Goal: Information Seeking & Learning: Learn about a topic

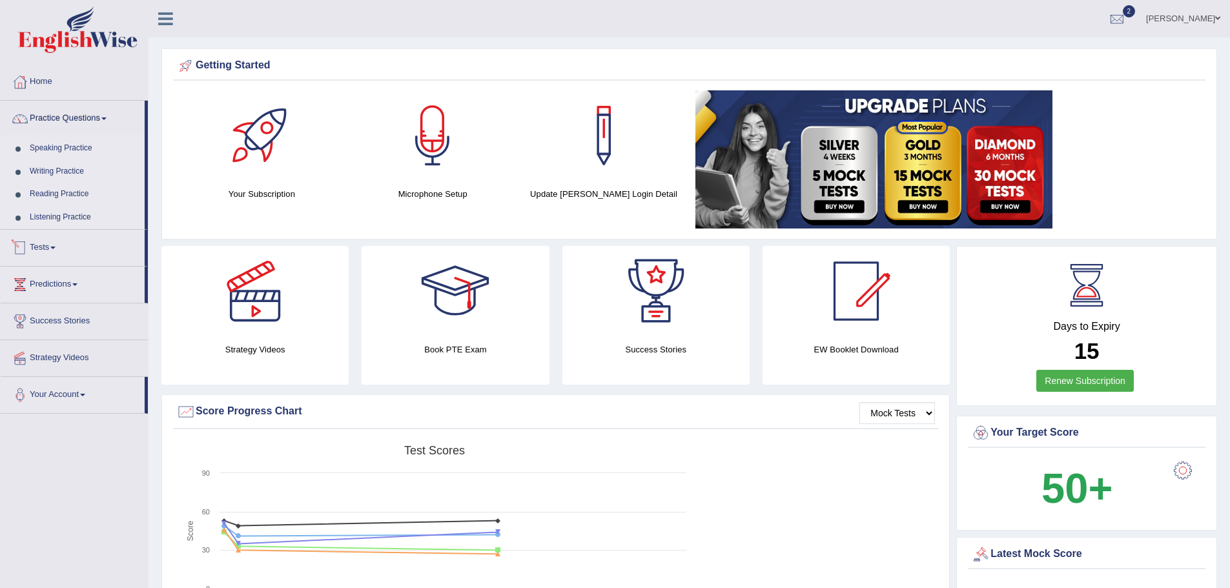
click at [55, 245] on link "Tests" at bounding box center [73, 246] width 144 height 32
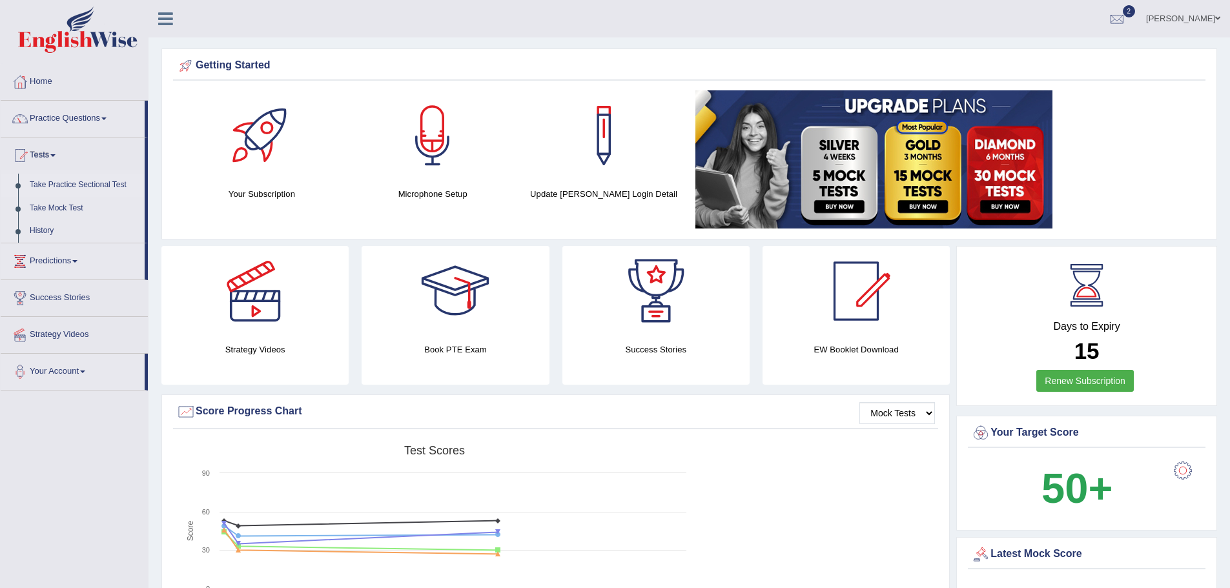
click at [68, 183] on link "Take Practice Sectional Test" at bounding box center [84, 185] width 121 height 23
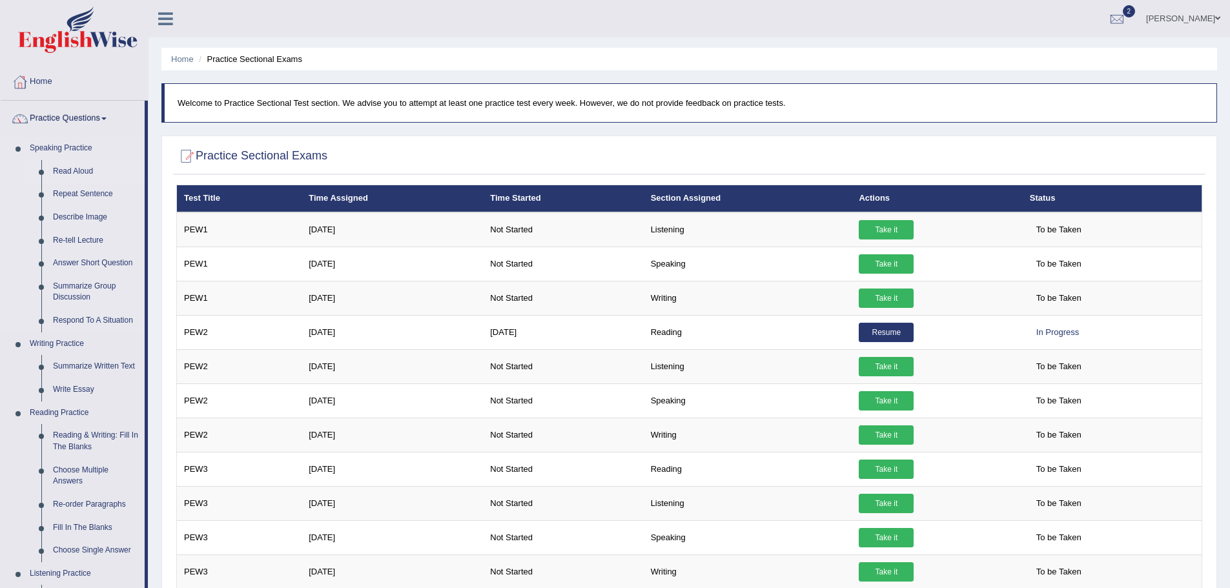
click at [80, 169] on link "Read Aloud" at bounding box center [96, 171] width 98 height 23
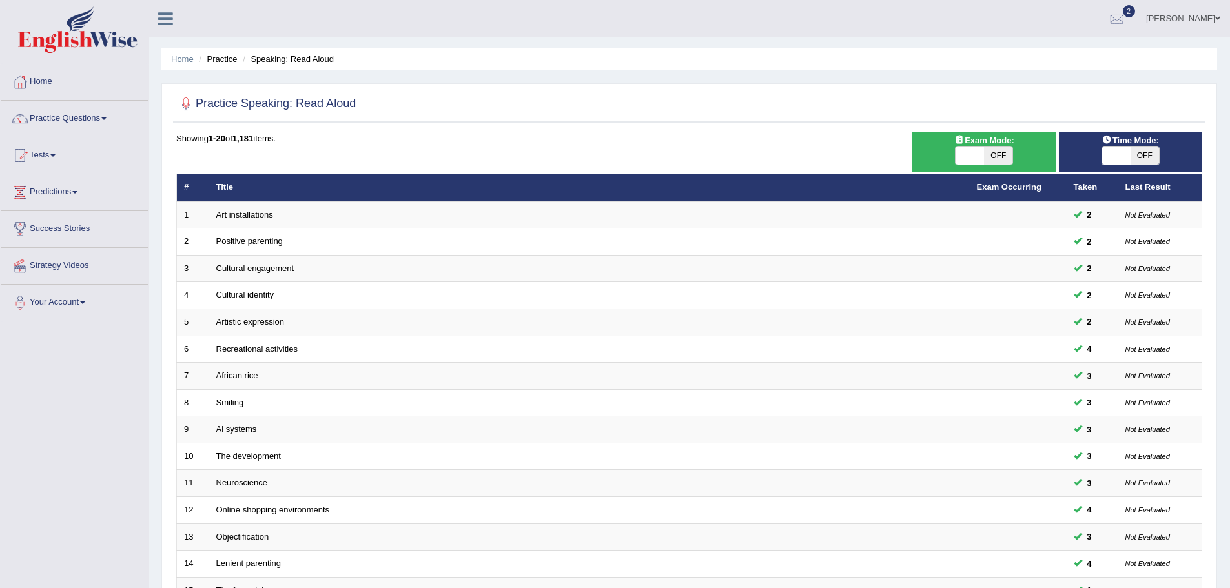
click at [990, 159] on span "OFF" at bounding box center [998, 156] width 28 height 18
checkbox input "true"
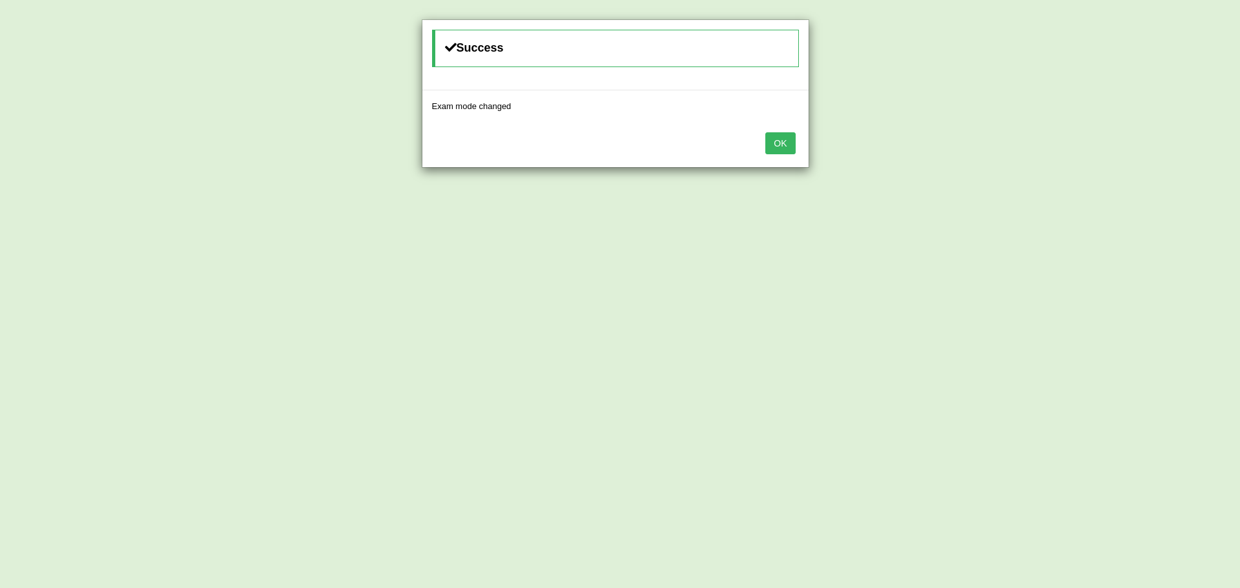
click at [781, 146] on button "OK" at bounding box center [780, 143] width 30 height 22
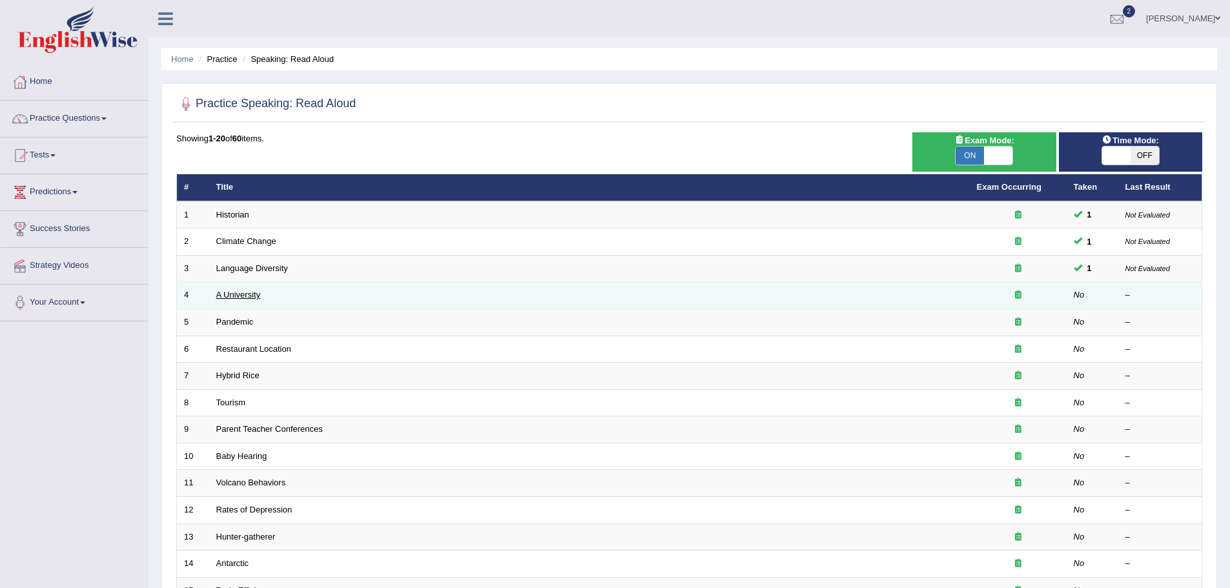
click at [240, 294] on link "A University" at bounding box center [238, 295] width 45 height 10
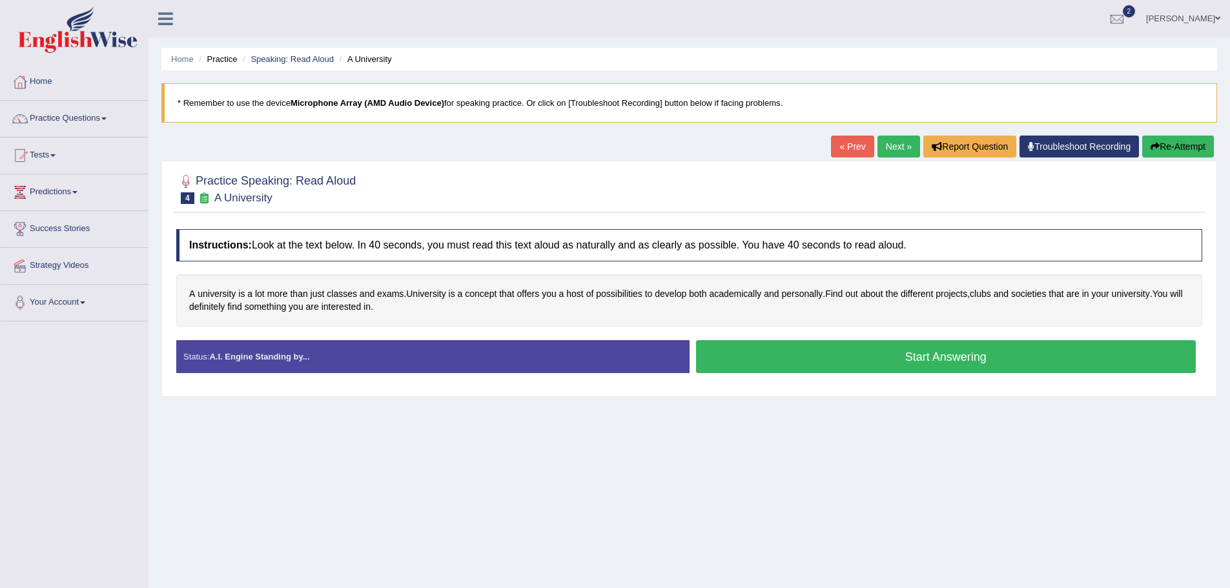
click at [827, 357] on button "Start Answering" at bounding box center [946, 356] width 501 height 33
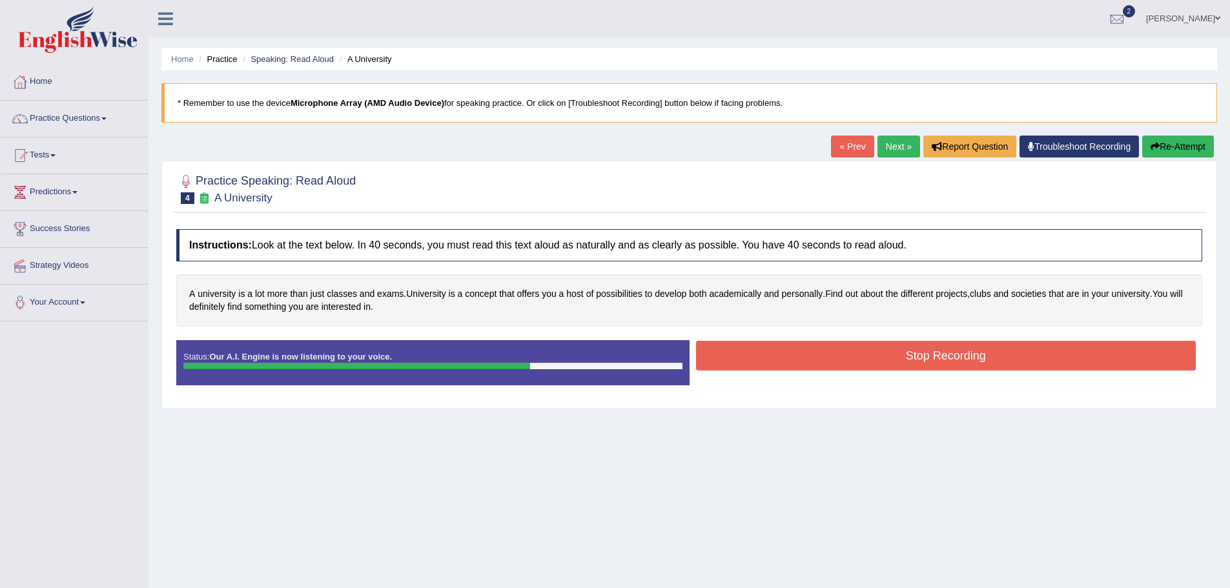
click at [827, 357] on button "Stop Recording" at bounding box center [946, 356] width 501 height 30
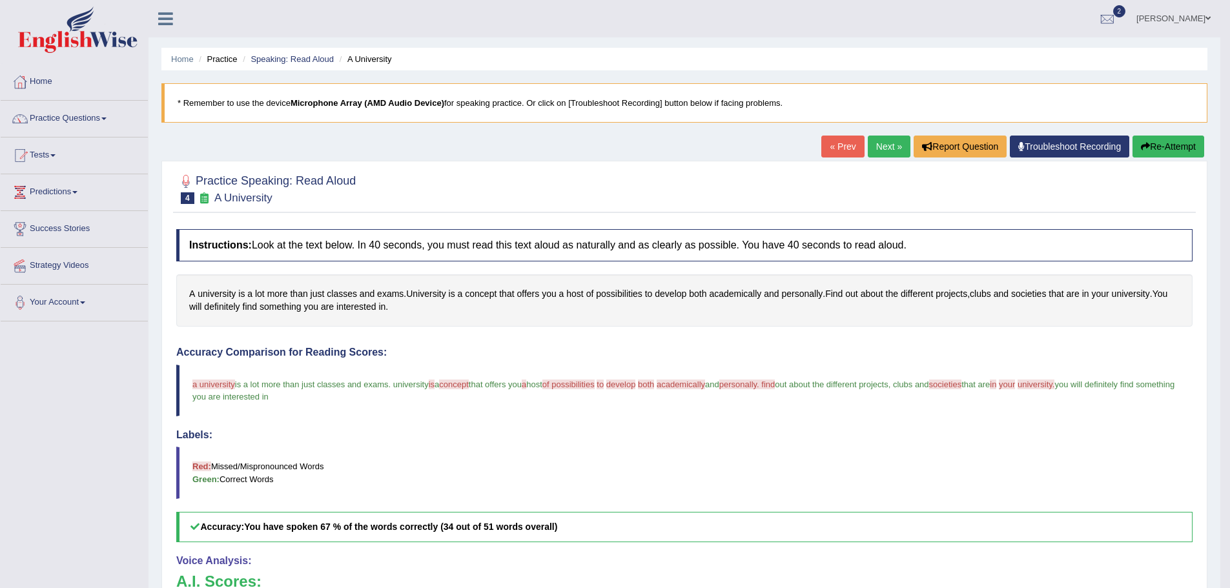
click at [1168, 143] on button "Re-Attempt" at bounding box center [1169, 147] width 72 height 22
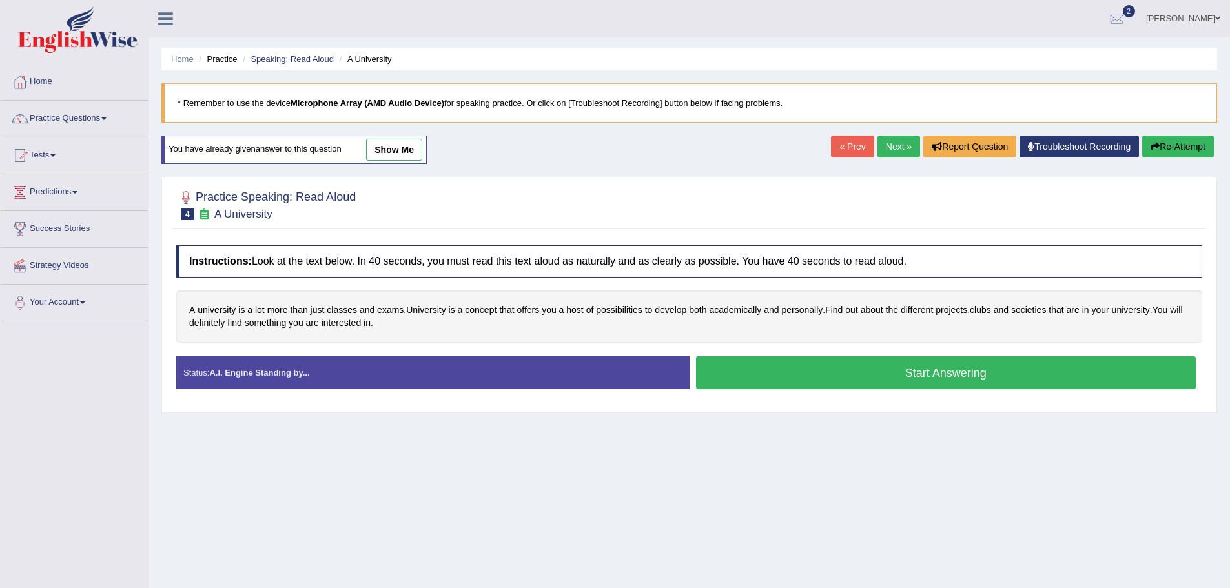
click at [807, 367] on button "Start Answering" at bounding box center [946, 373] width 501 height 33
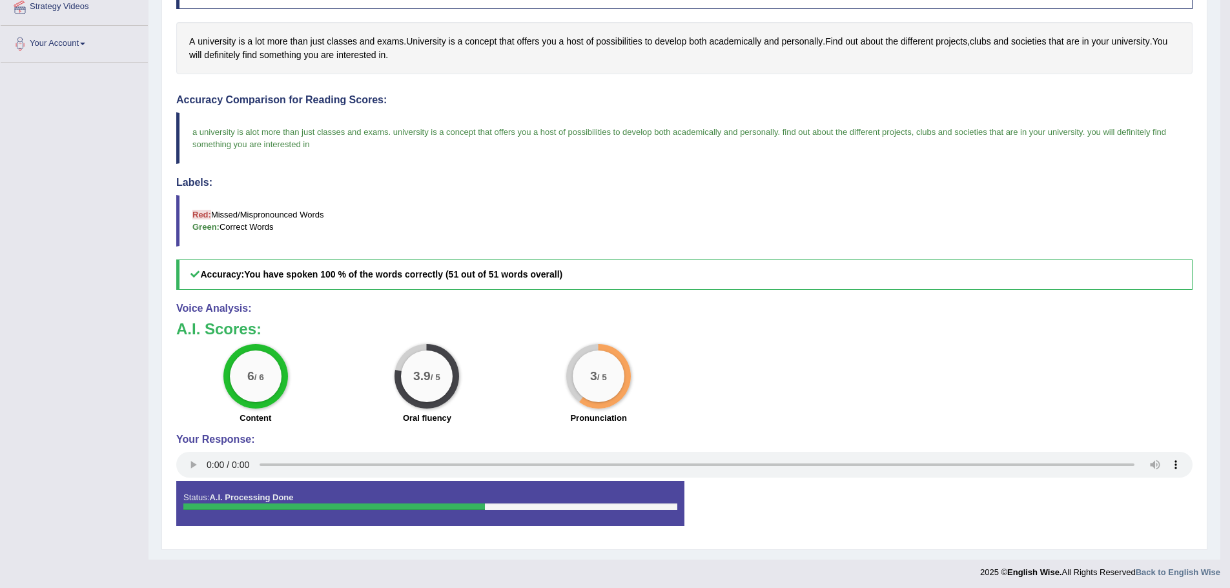
scroll to position [263, 0]
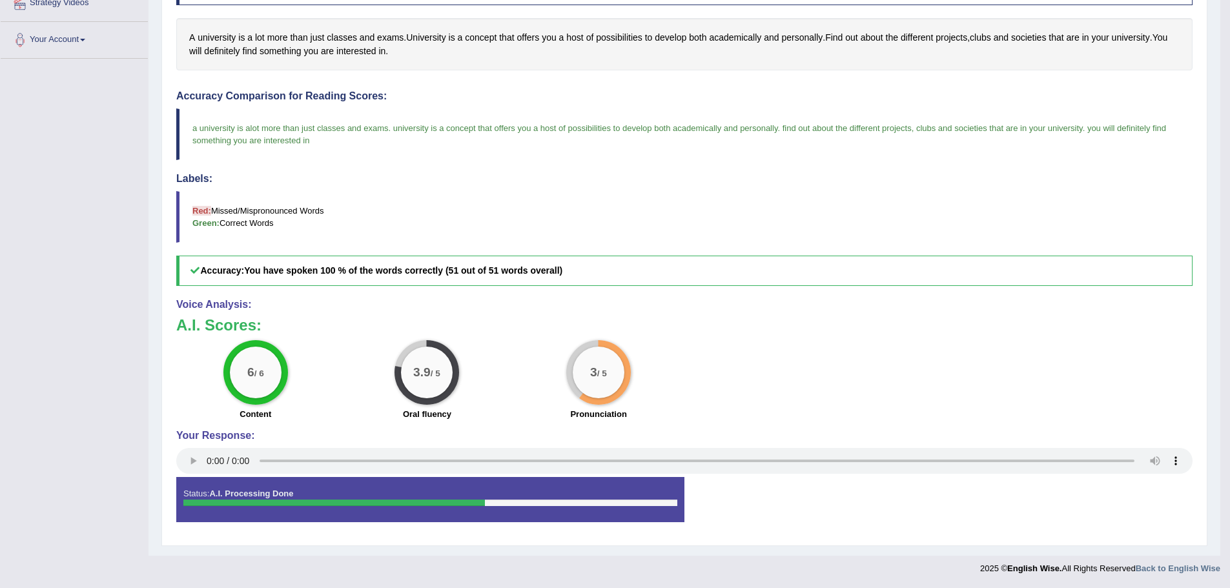
click at [566, 200] on blockquote "Red: Missed/Mispronounced Words Green: Correct Words" at bounding box center [684, 217] width 1017 height 52
